Goal: Task Accomplishment & Management: Manage account settings

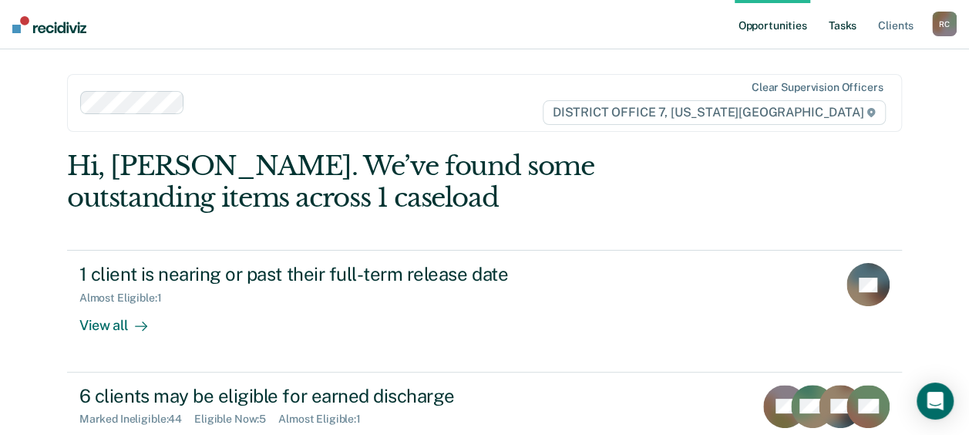
click at [834, 25] on link "Tasks" at bounding box center [842, 24] width 34 height 49
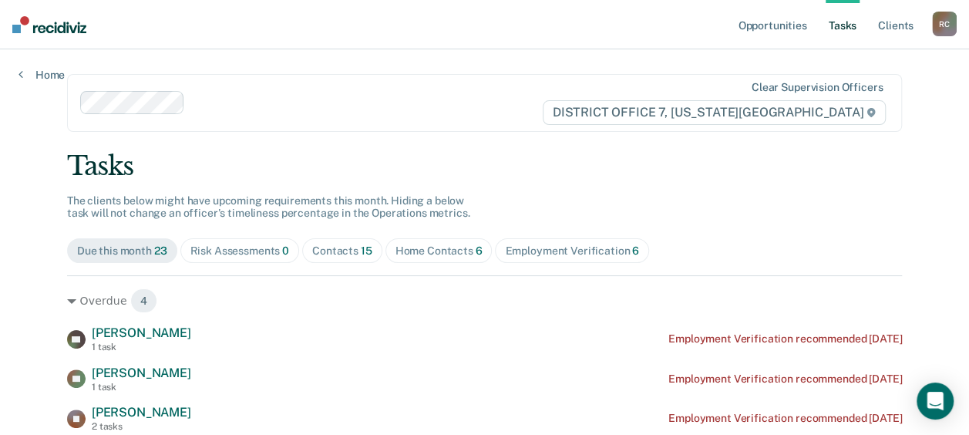
click at [333, 245] on div "Contacts 15" at bounding box center [342, 250] width 60 height 13
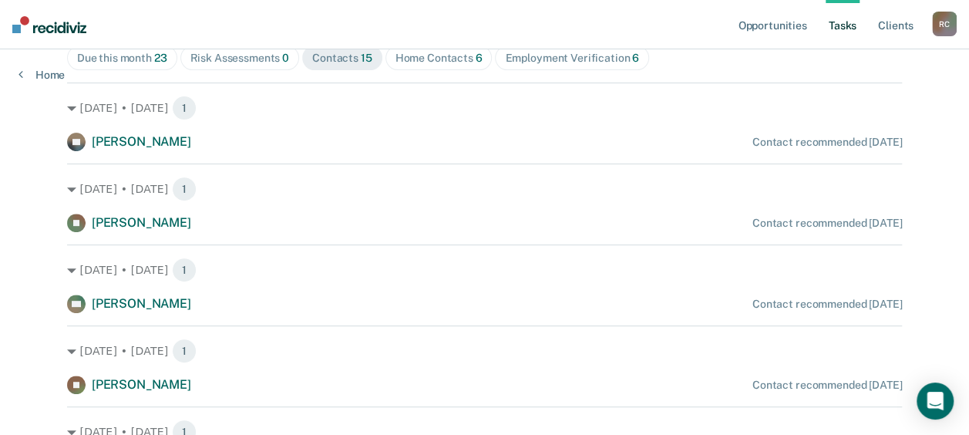
scroll to position [199, 0]
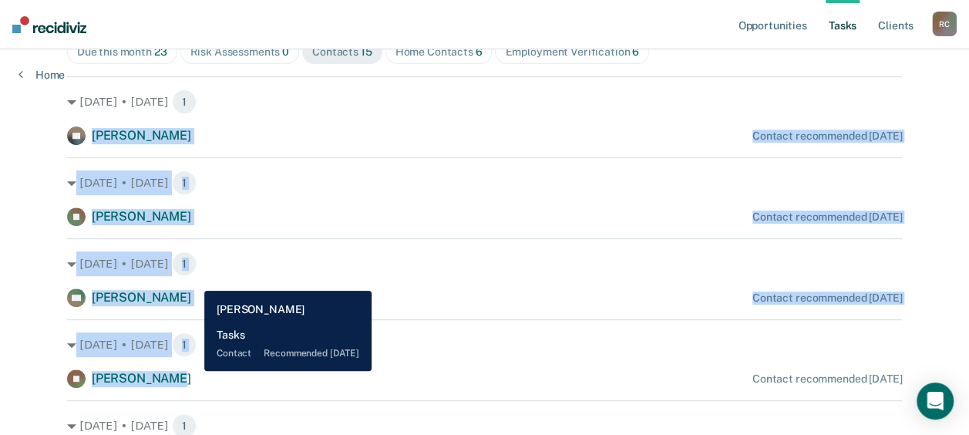
drag, startPoint x: 51, startPoint y: 131, endPoint x: 193, endPoint y: 371, distance: 278.5
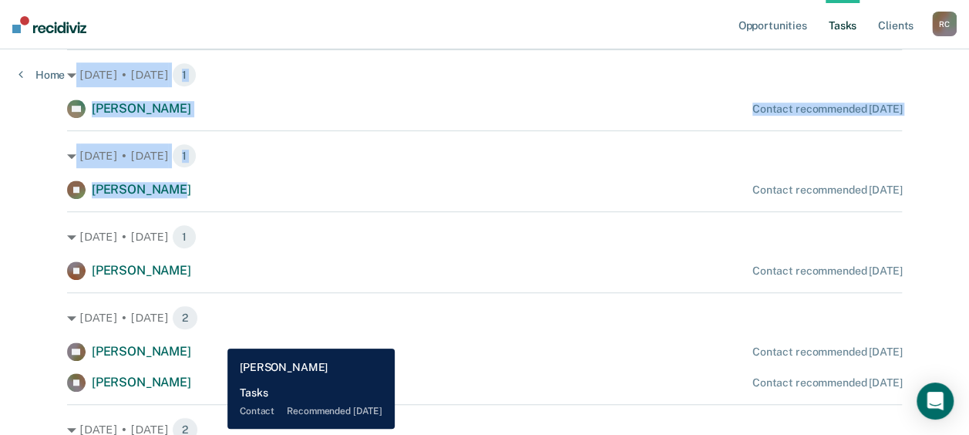
scroll to position [388, 0]
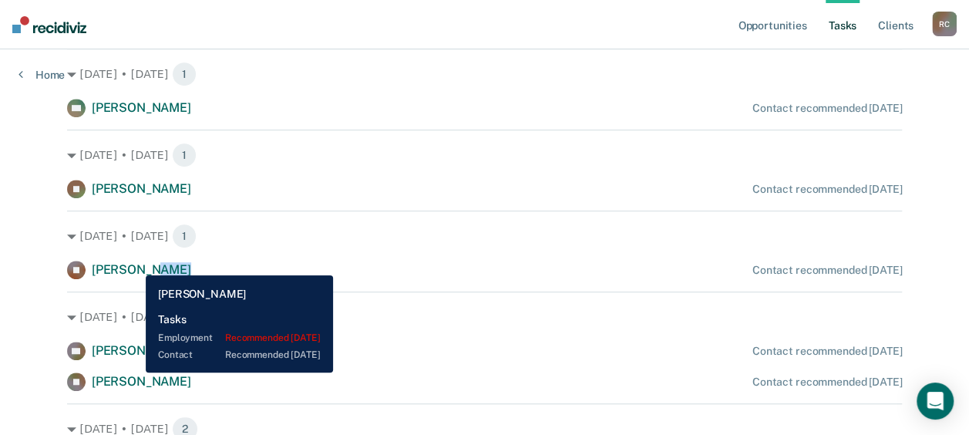
drag, startPoint x: 206, startPoint y: 267, endPoint x: 134, endPoint y: 264, distance: 71.8
click at [134, 264] on div "[PERSON_NAME] Contact recommended [DATE]" at bounding box center [484, 269] width 835 height 18
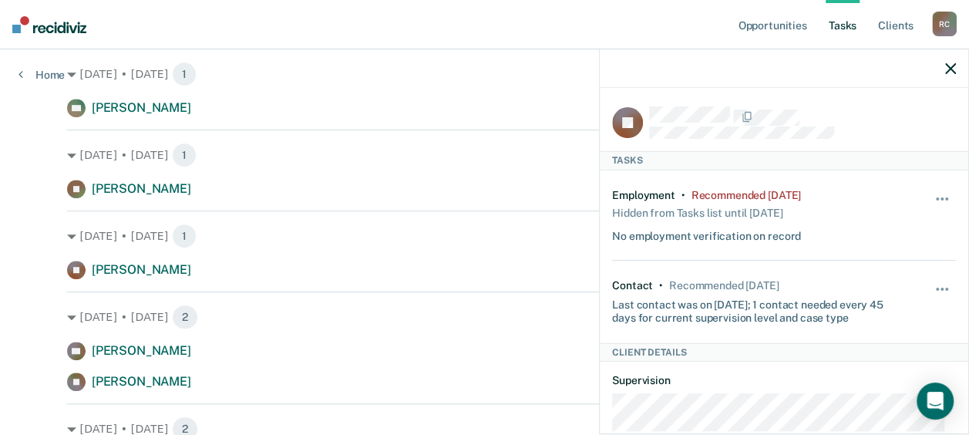
click at [17, 393] on div "Opportunities Tasks Client s [GEOGRAPHIC_DATA][PERSON_NAME] Profile How it work…" at bounding box center [484, 256] width 969 height 1288
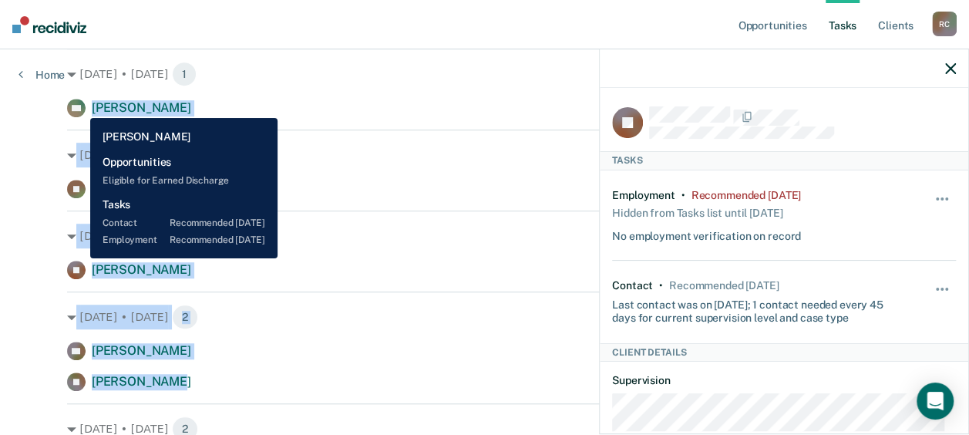
drag, startPoint x: 163, startPoint y: 381, endPoint x: 79, endPoint y: 106, distance: 287.9
click at [79, 106] on div "[DATE] • [DATE] 1 KF [PERSON_NAME] Contact recommended [DATE] [DATE] • [DATE] 1…" at bounding box center [484, 362] width 835 height 951
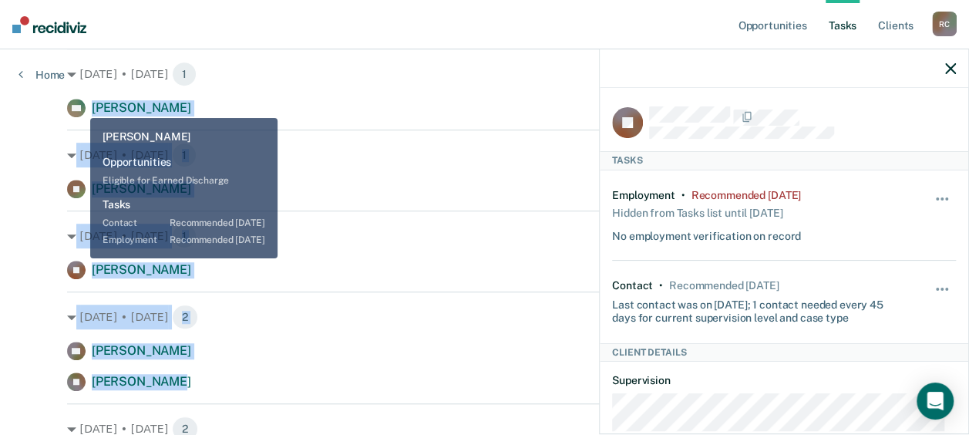
drag, startPoint x: 79, startPoint y: 106, endPoint x: 25, endPoint y: 129, distance: 58.0
click at [25, 129] on div "Opportunities Tasks Client s [GEOGRAPHIC_DATA][PERSON_NAME] Profile How it work…" at bounding box center [484, 256] width 969 height 1288
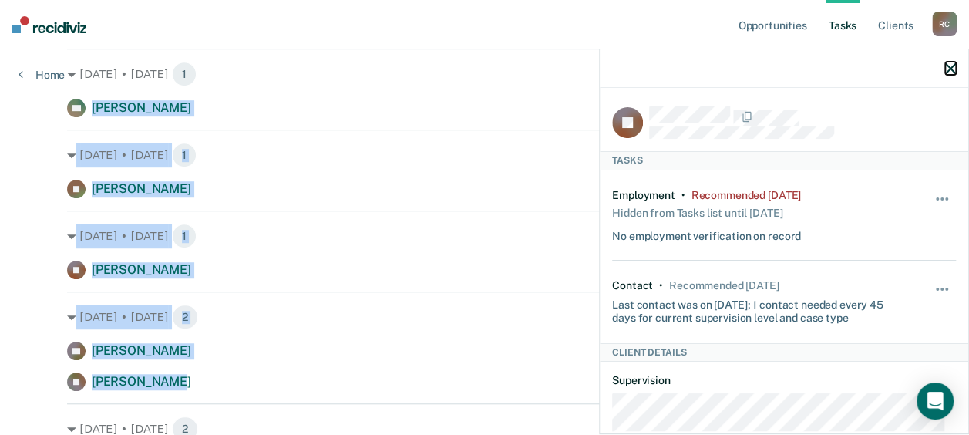
click at [946, 71] on icon "button" at bounding box center [950, 68] width 11 height 11
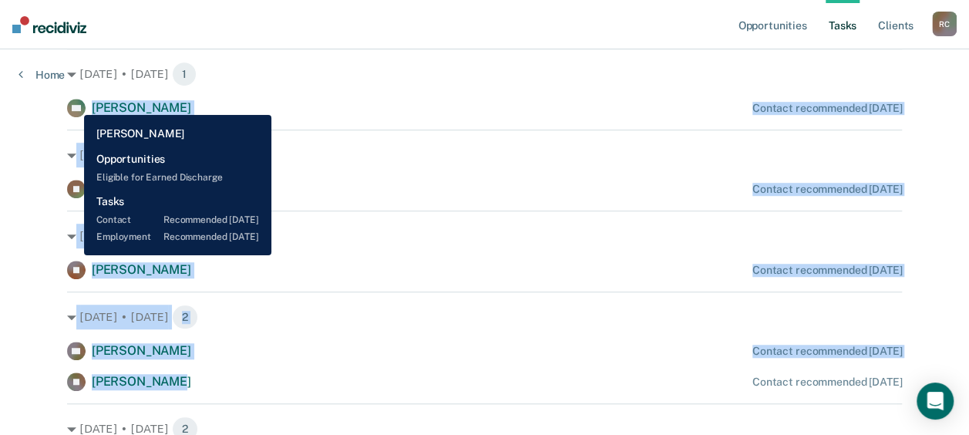
click at [72, 103] on div "[DATE] • [DATE] 1 KF [PERSON_NAME] Contact recommended [DATE] [DATE] • [DATE] 1…" at bounding box center [484, 362] width 835 height 951
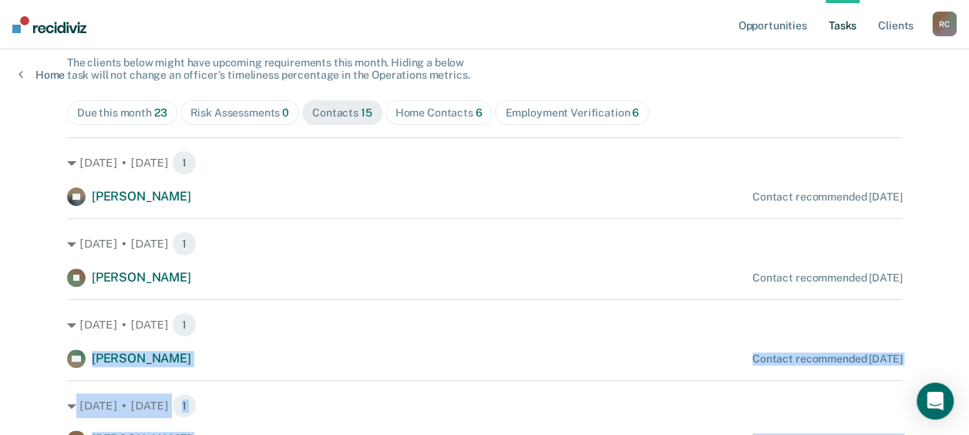
scroll to position [135, 0]
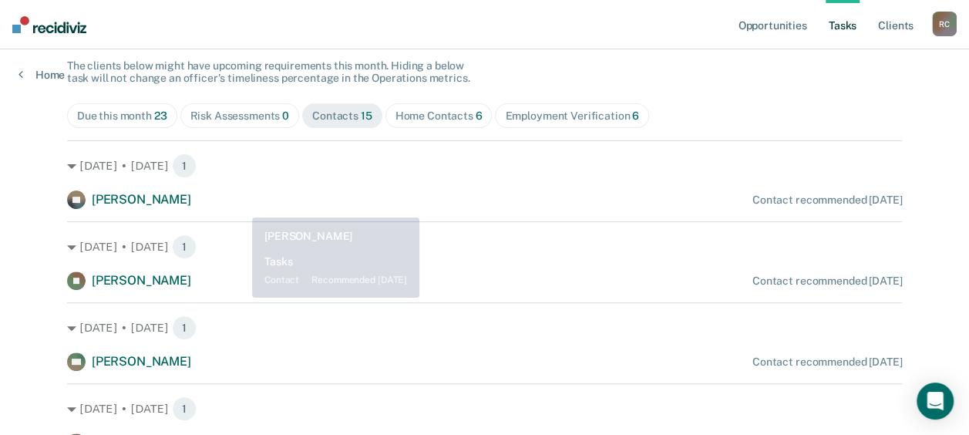
click at [237, 206] on div "KF [PERSON_NAME] Contact recommended [DATE]" at bounding box center [484, 199] width 835 height 18
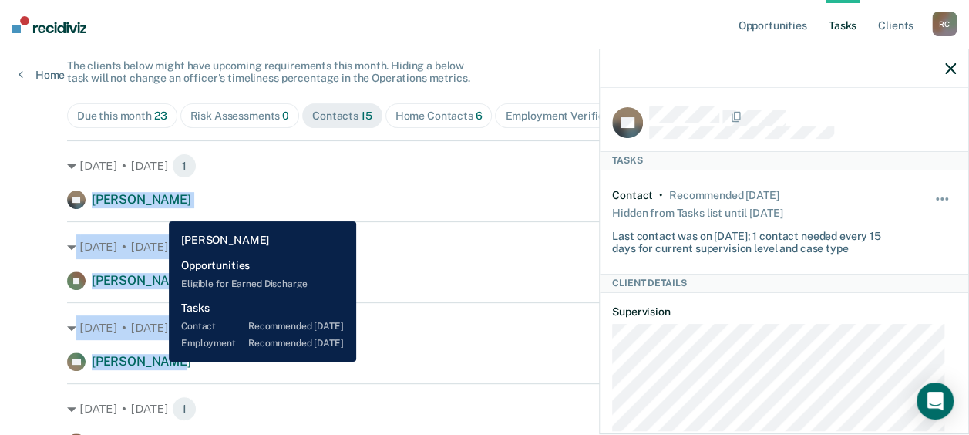
drag, startPoint x: 83, startPoint y: 193, endPoint x: 157, endPoint y: 361, distance: 184.3
copy div "[PERSON_NAME] Contact recommended [DATE] [DATE] • [DATE] 1 DJ [PERSON_NAME] Con…"
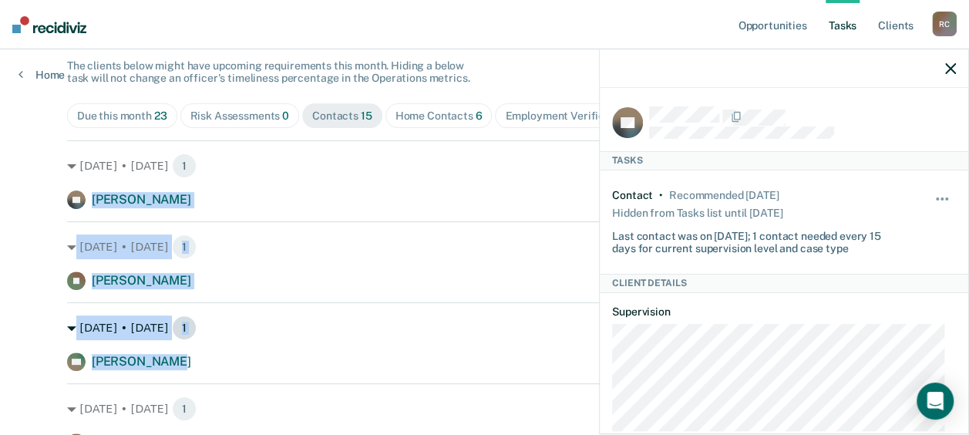
click at [276, 330] on div "[DATE] • [DATE] 1" at bounding box center [484, 327] width 835 height 25
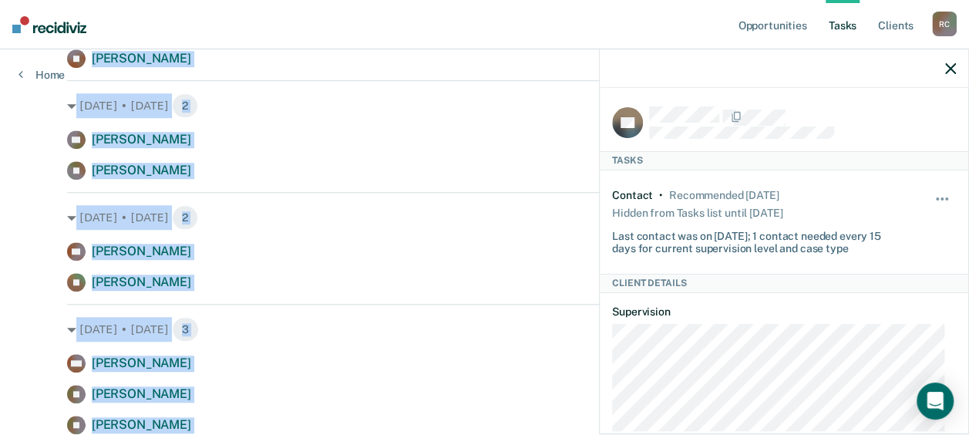
scroll to position [822, 0]
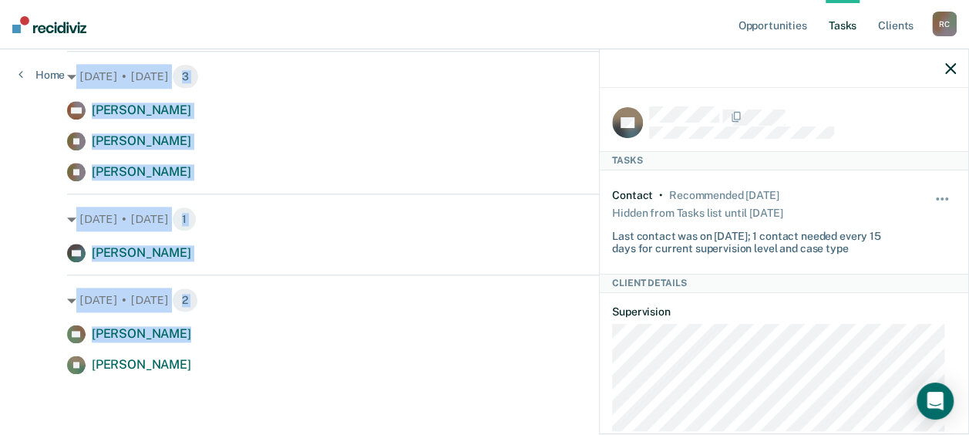
drag, startPoint x: 86, startPoint y: 318, endPoint x: 196, endPoint y: 94, distance: 249.6
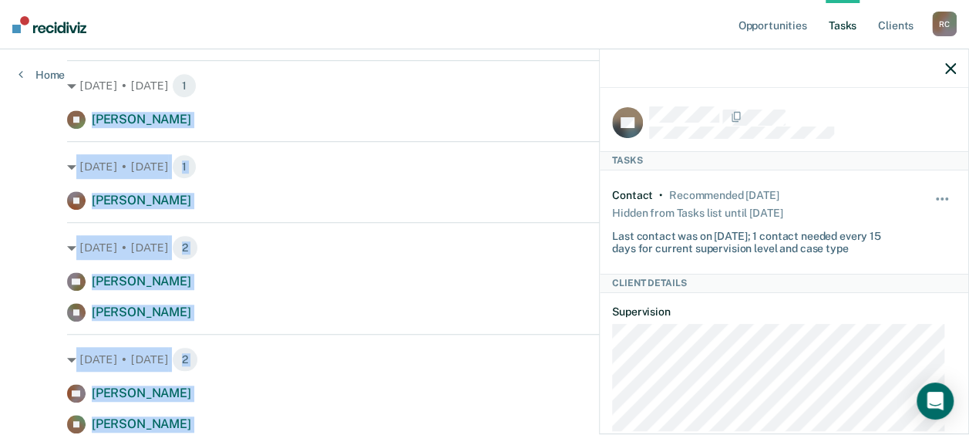
scroll to position [415, 0]
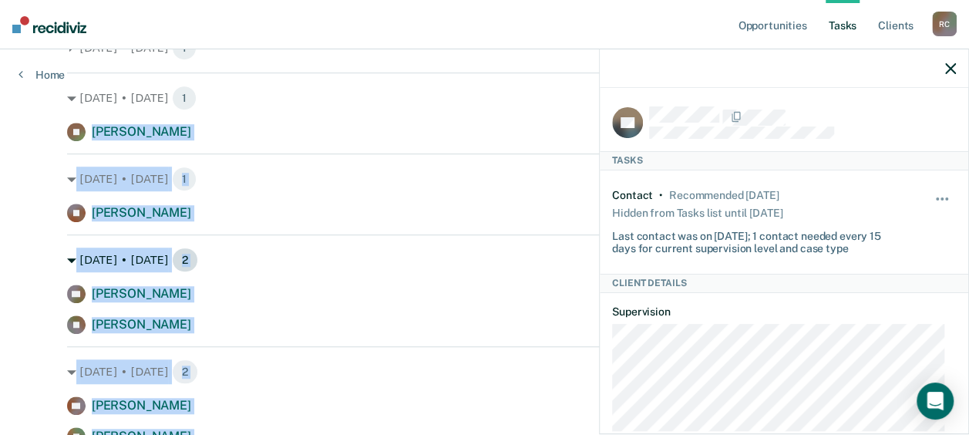
click at [226, 267] on div "[DATE] • [DATE] 2" at bounding box center [484, 259] width 835 height 25
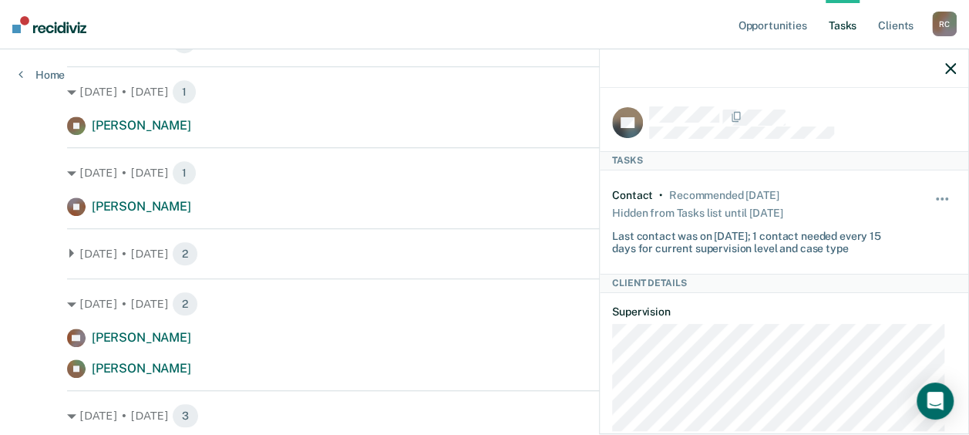
scroll to position [419, 0]
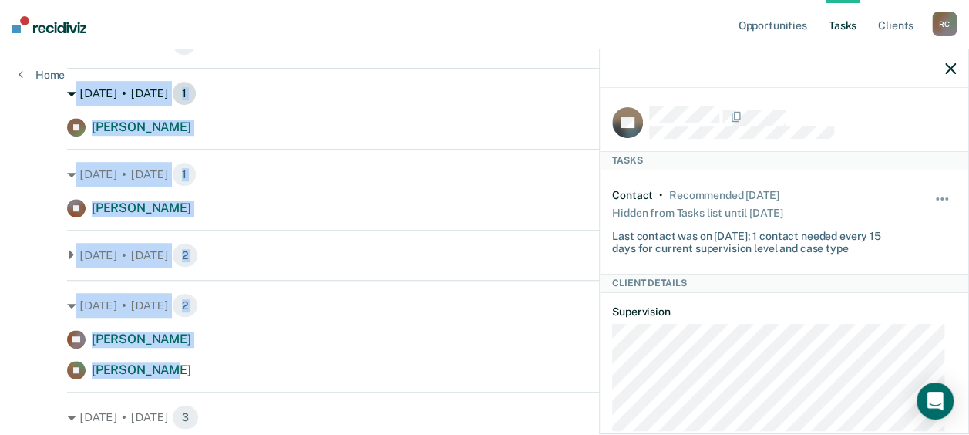
drag, startPoint x: 191, startPoint y: 377, endPoint x: 63, endPoint y: 98, distance: 306.9
click at [67, 98] on div "[DATE] • [DATE] 1 KF [PERSON_NAME] Contact recommended [DATE] [DATE] • [DATE] 1…" at bounding box center [484, 285] width 835 height 859
copy div "[DATE] • [DATE] 1 JS [PERSON_NAME] Contact recommended [DATE] [DATE] • [DATE] 1…"
click at [402, 183] on div "[DATE] • [DATE] 1" at bounding box center [484, 174] width 835 height 25
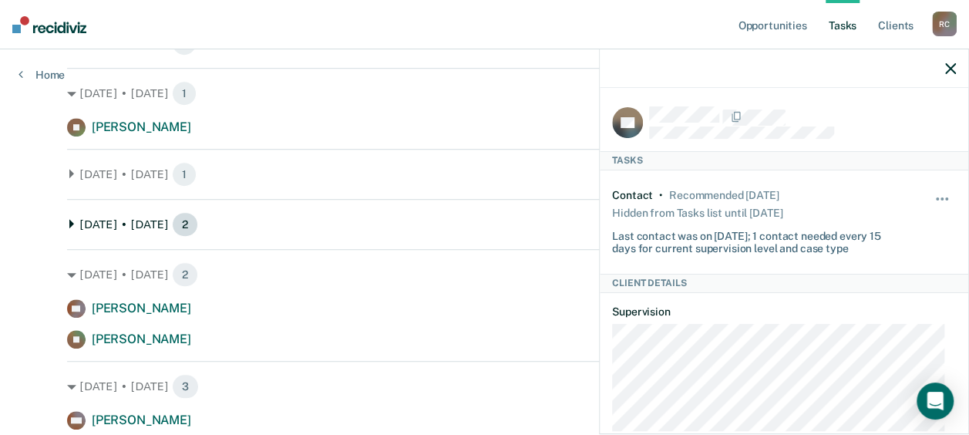
click at [267, 224] on div "[DATE] • [DATE] 2" at bounding box center [484, 224] width 835 height 25
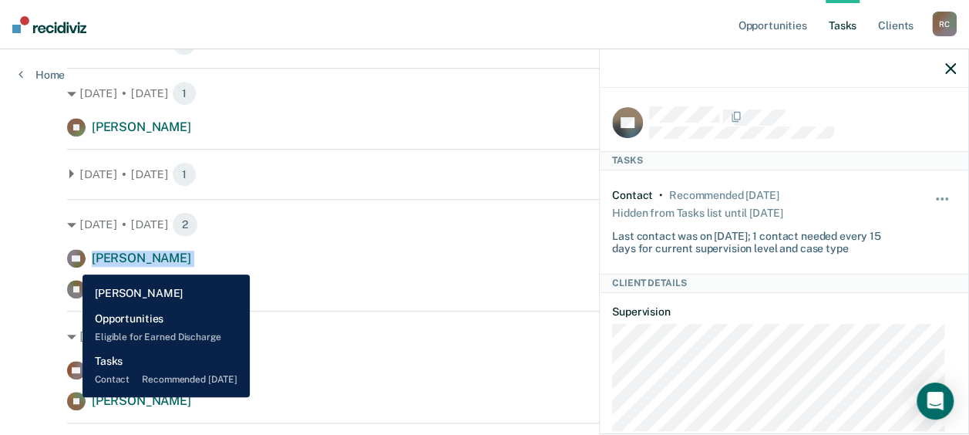
drag, startPoint x: 168, startPoint y: 290, endPoint x: 71, endPoint y: 263, distance: 100.8
click at [71, 263] on div "CC [PERSON_NAME] Contact recommended [DATE] [PERSON_NAME] Contact recommended […" at bounding box center [484, 273] width 835 height 49
copy div "[PERSON_NAME] Contact recommended [DATE] [PERSON_NAME]"
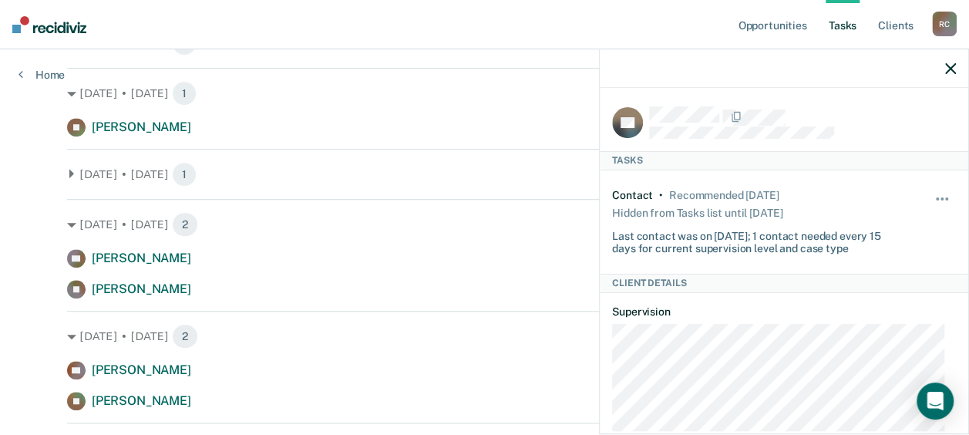
click at [31, 183] on div "Opportunities Tasks Client s [GEOGRAPHIC_DATA][PERSON_NAME] Profile How it work…" at bounding box center [484, 194] width 969 height 1226
click at [945, 65] on icon "button" at bounding box center [950, 68] width 11 height 11
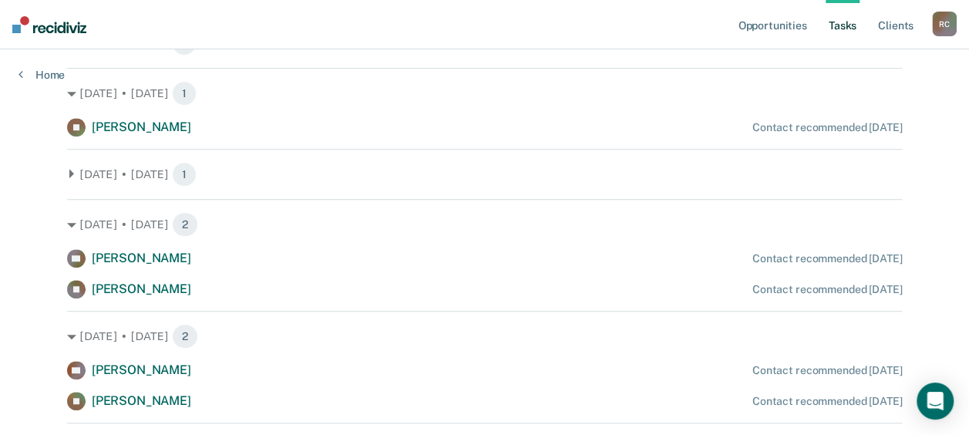
scroll to position [0, 0]
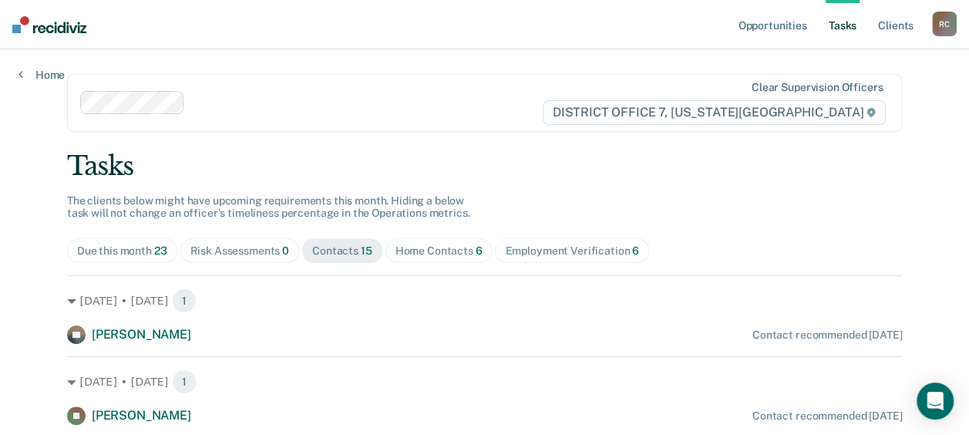
click at [447, 247] on div "Home Contacts 6" at bounding box center [438, 250] width 87 height 13
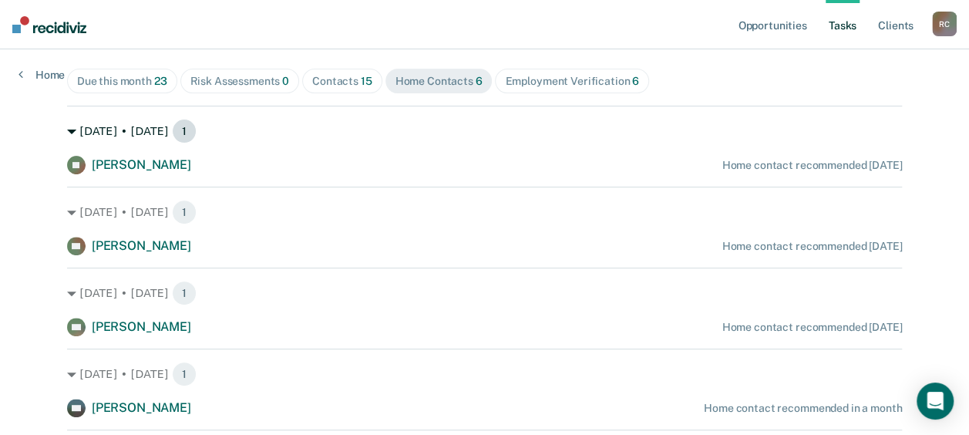
scroll to position [173, 0]
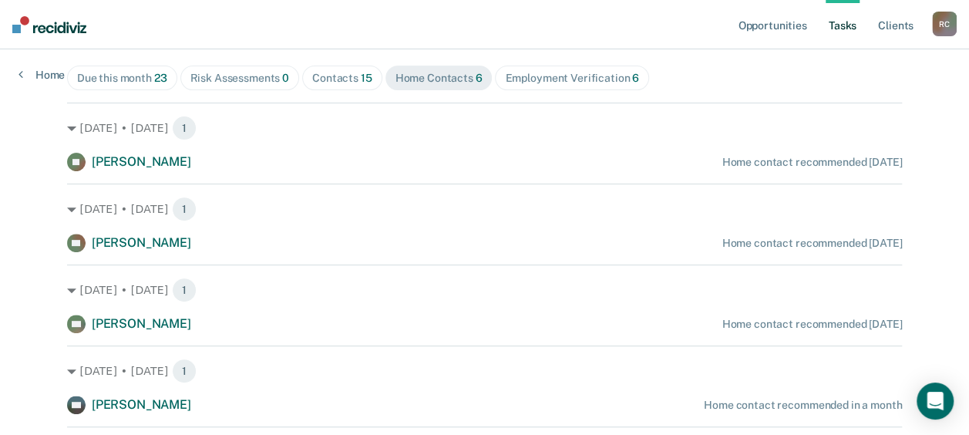
click at [135, 80] on div "Due this month 23" at bounding box center [122, 78] width 90 height 13
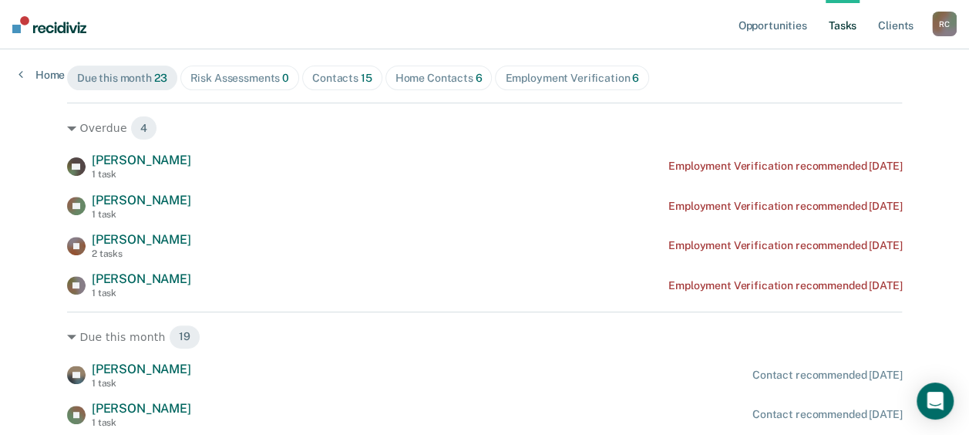
click at [331, 72] on div "Contacts 15" at bounding box center [342, 78] width 60 height 13
